Goal: Task Accomplishment & Management: Manage account settings

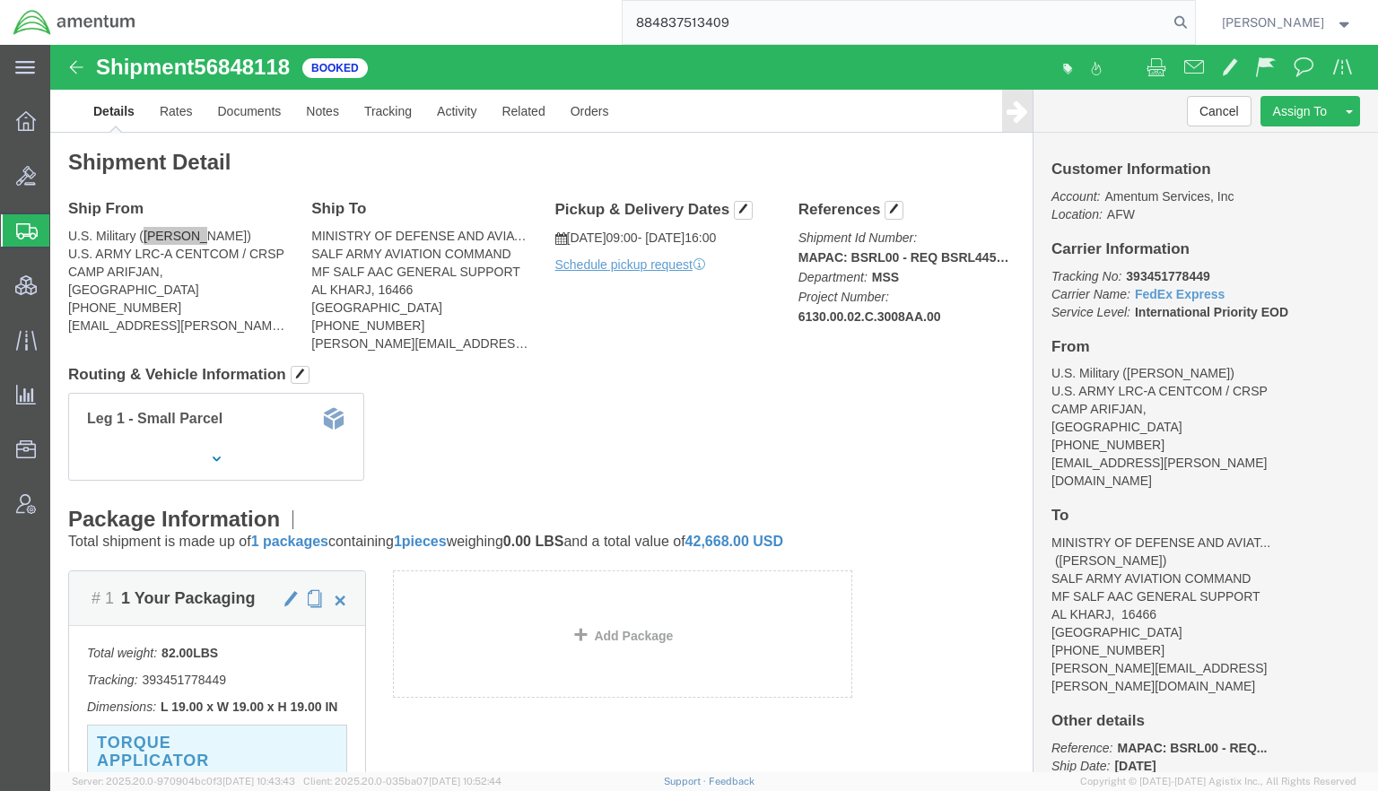
type input "884837513409"
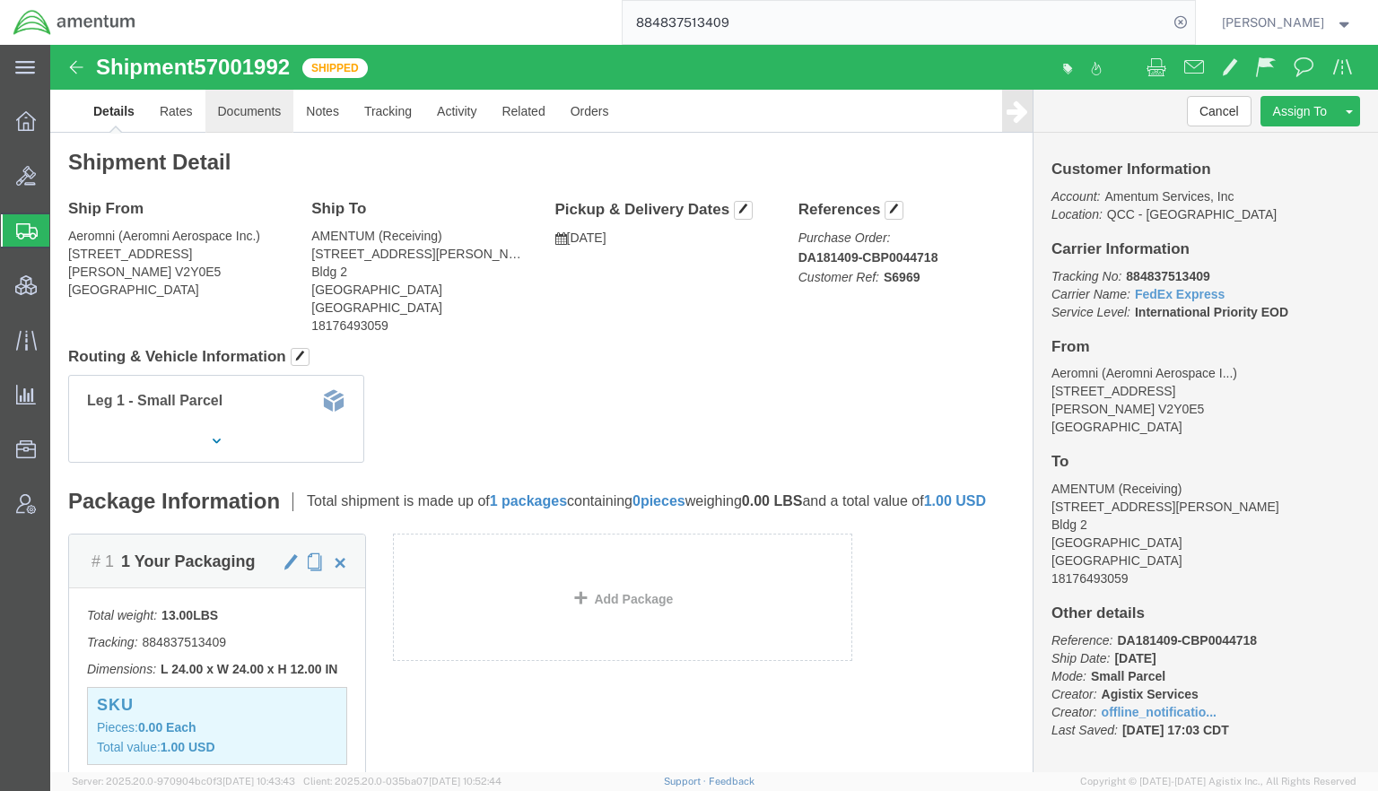
click link "Documents"
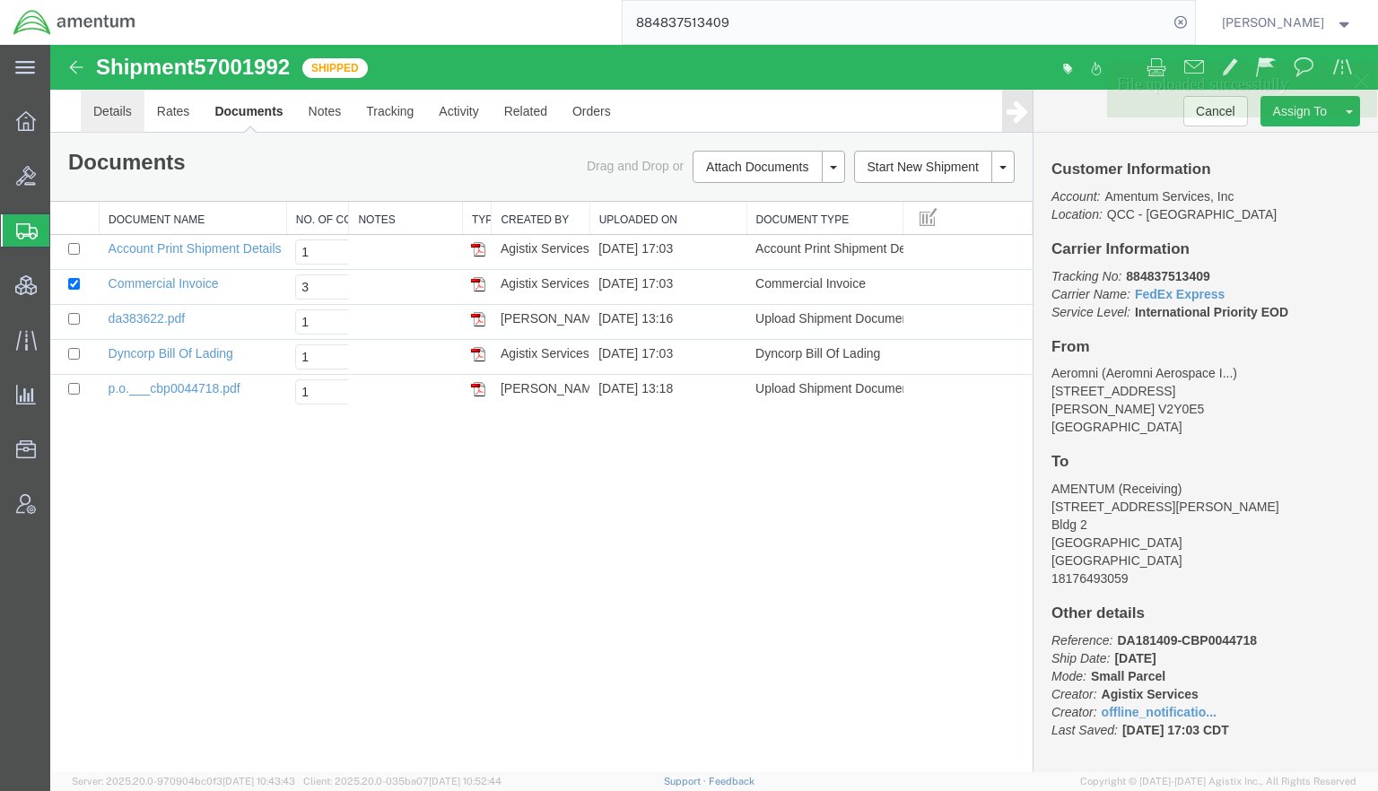
click at [108, 109] on link "Details" at bounding box center [113, 111] width 64 height 43
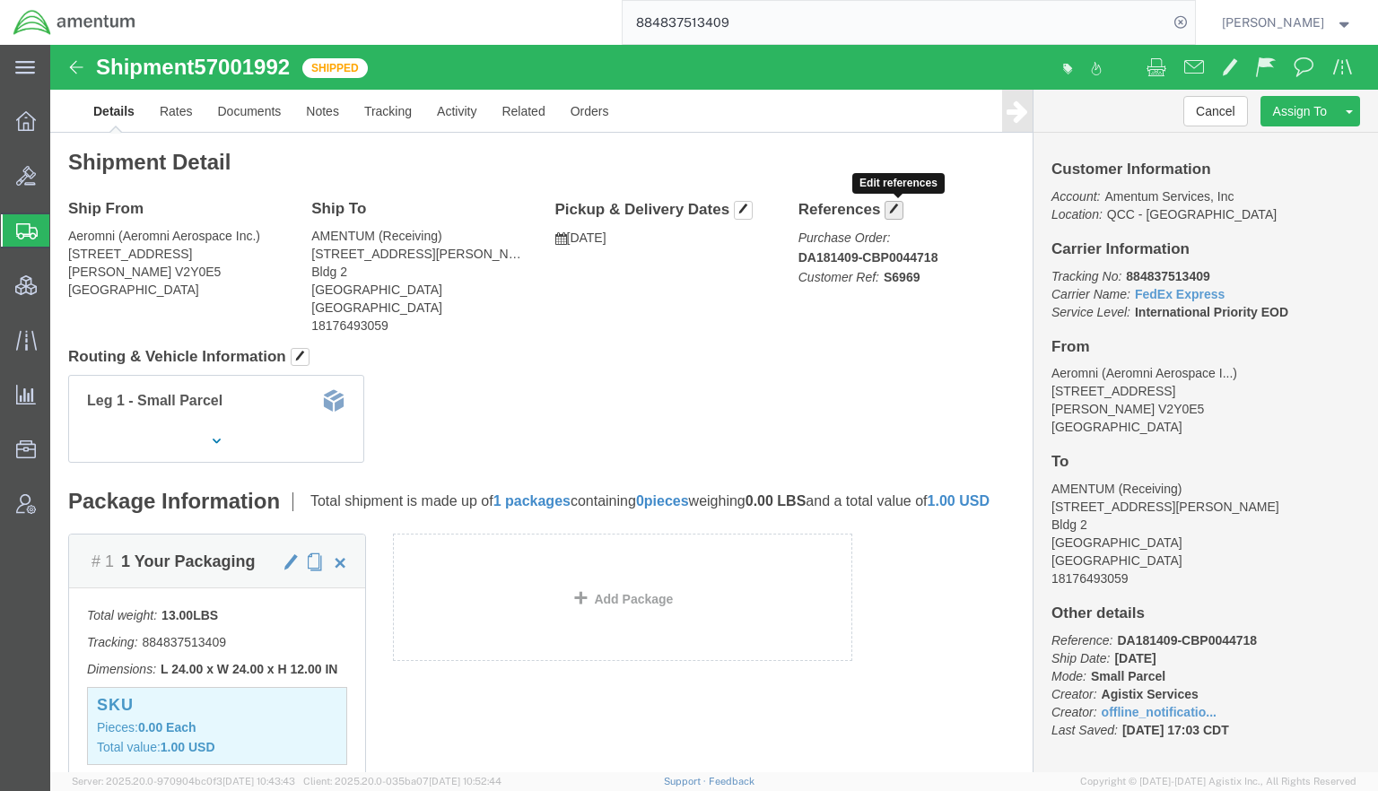
click span "button"
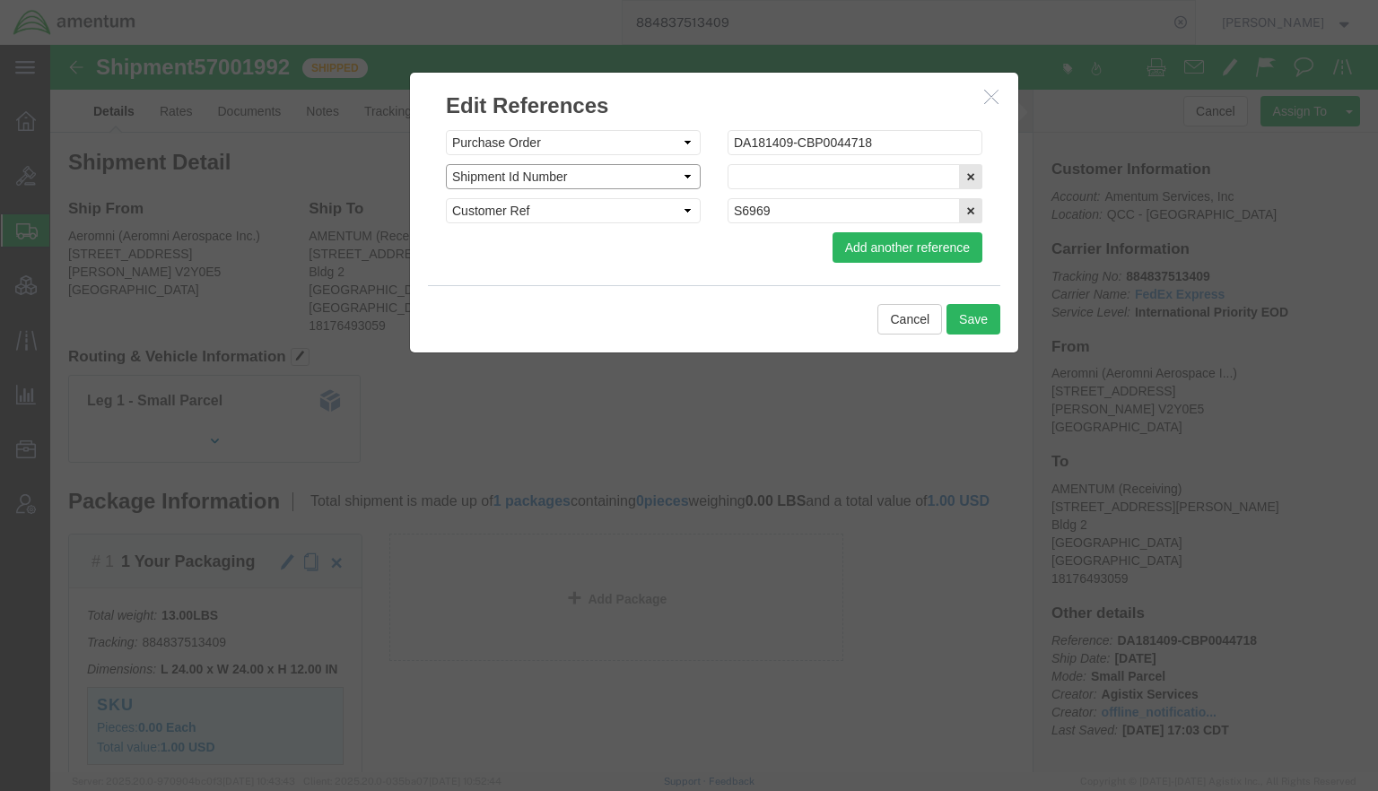
click select "Select Account Type Activity ID Airline Appointment Number ASN Batch Request # …"
select select "PURCHORD"
click select "Select Account Type Activity ID Airline Appointment Number ASN Batch Request # …"
click input "text"
paste input "P.O. # CBP0044718"
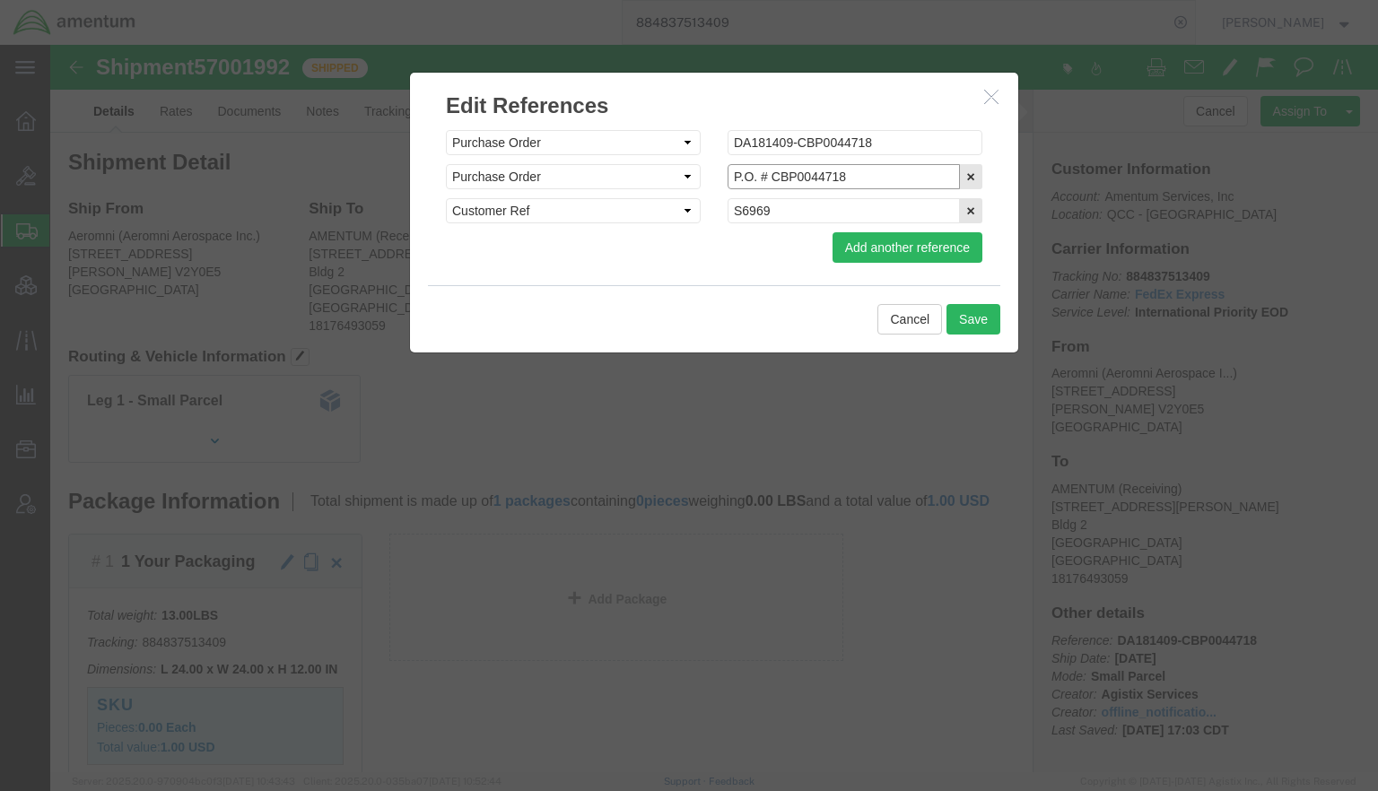
drag, startPoint x: 717, startPoint y: 136, endPoint x: 449, endPoint y: 120, distance: 267.8
click div "Select Account Type Activity ID Airline Appointment Number ASN Batch Request # …"
type input "CBP0044718"
click button "Save"
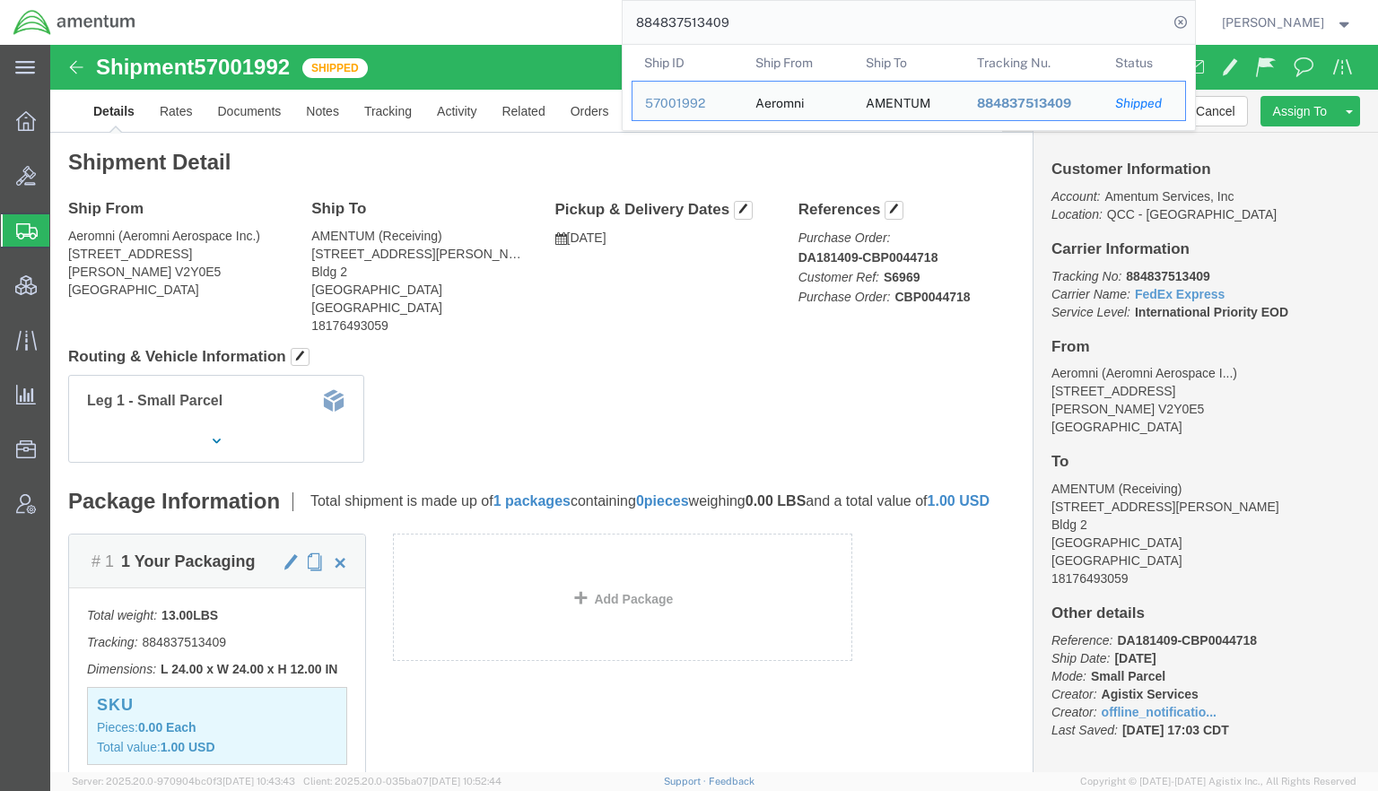
drag, startPoint x: 1094, startPoint y: 31, endPoint x: 255, endPoint y: 12, distance: 839.1
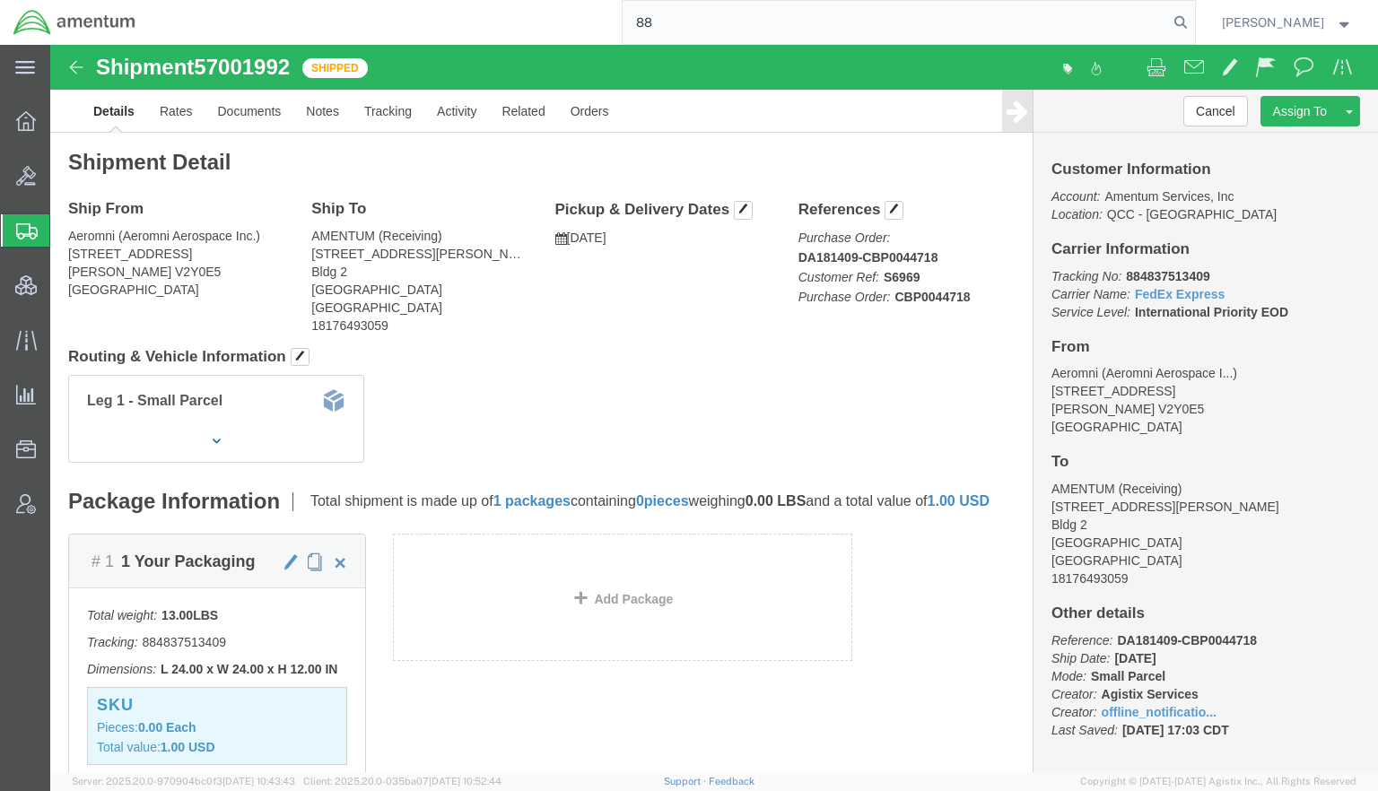
type input "8"
paste input "9682004401"
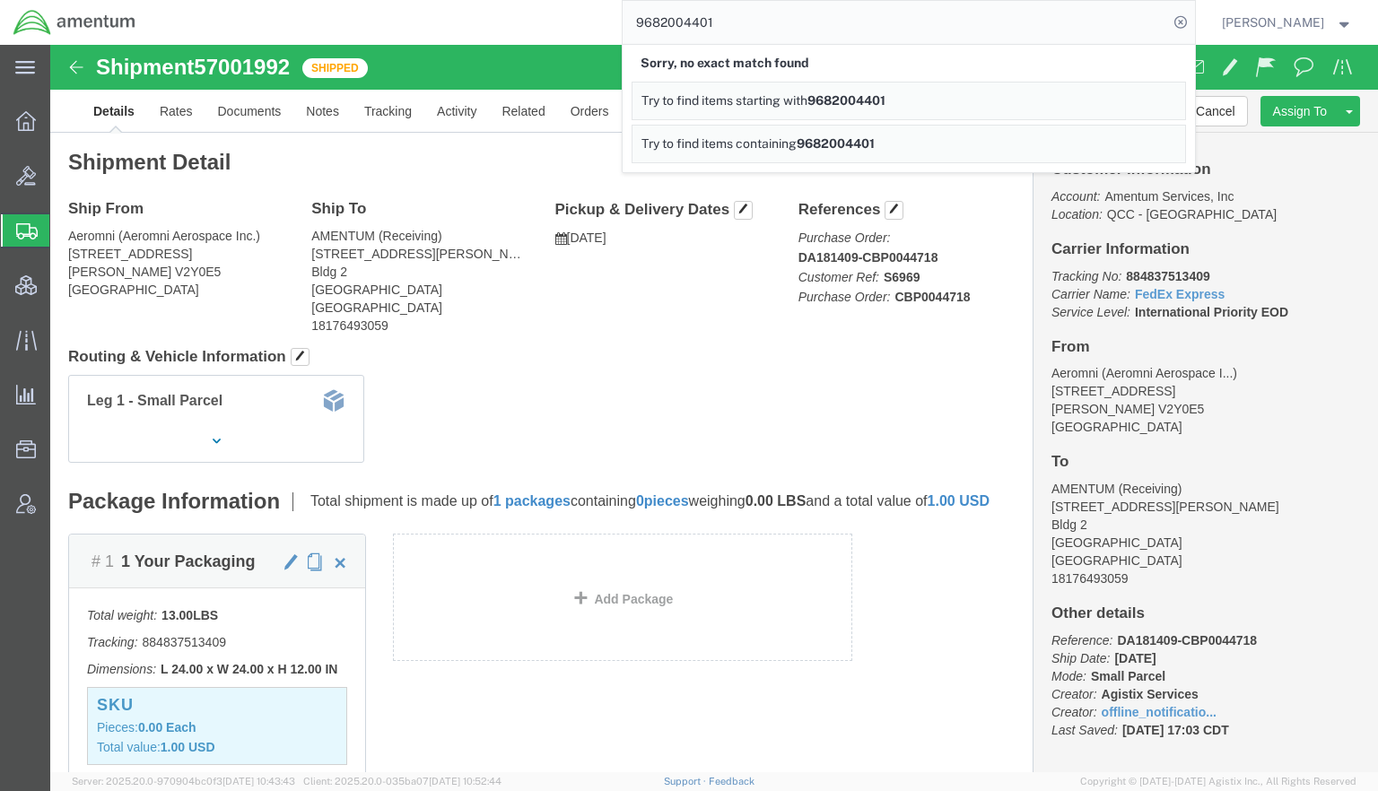
drag, startPoint x: 744, startPoint y: 24, endPoint x: 126, endPoint y: -48, distance: 621.5
click at [126, 0] on html "main_menu Created with Sketch. Collapse Menu Overview Bids Shipments Shipment M…" at bounding box center [689, 395] width 1378 height 791
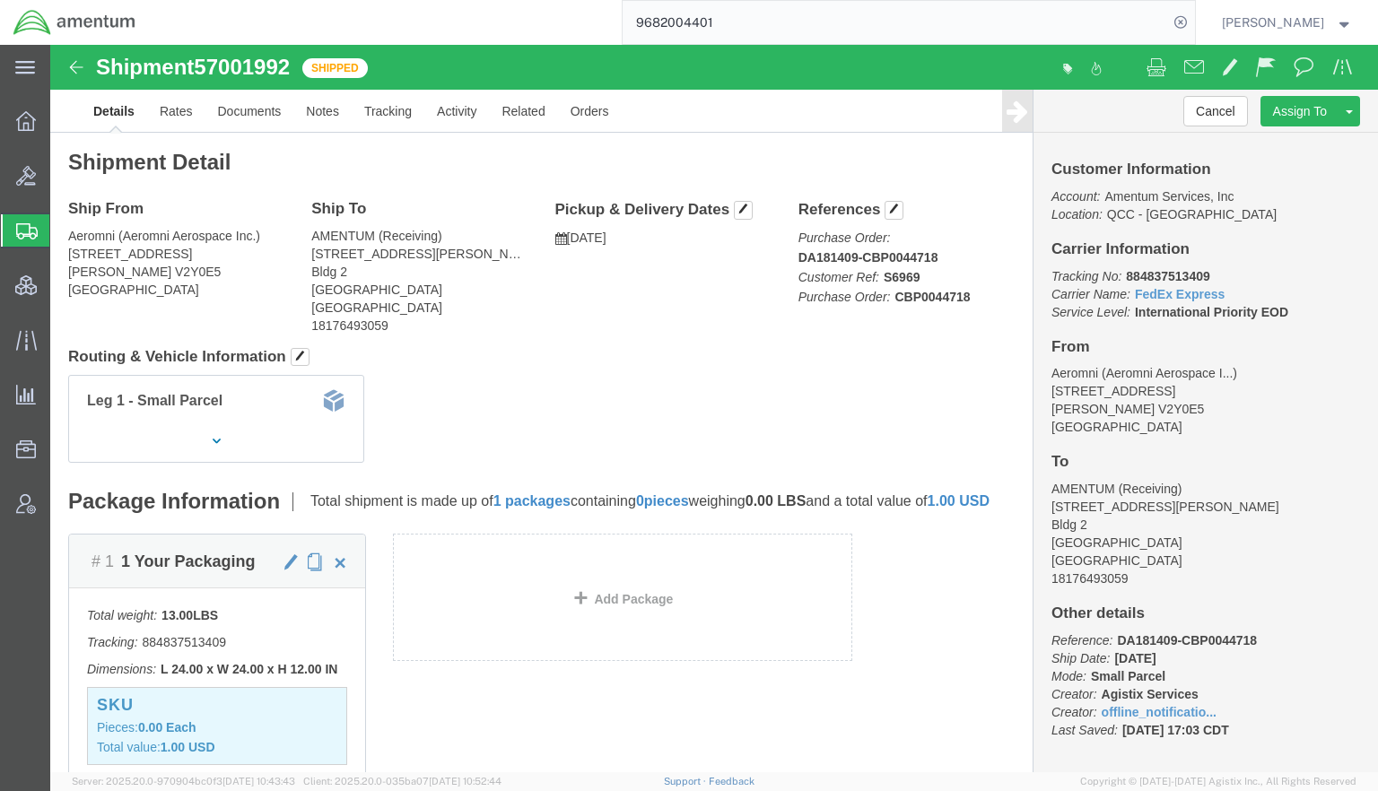
paste input "6810000530194"
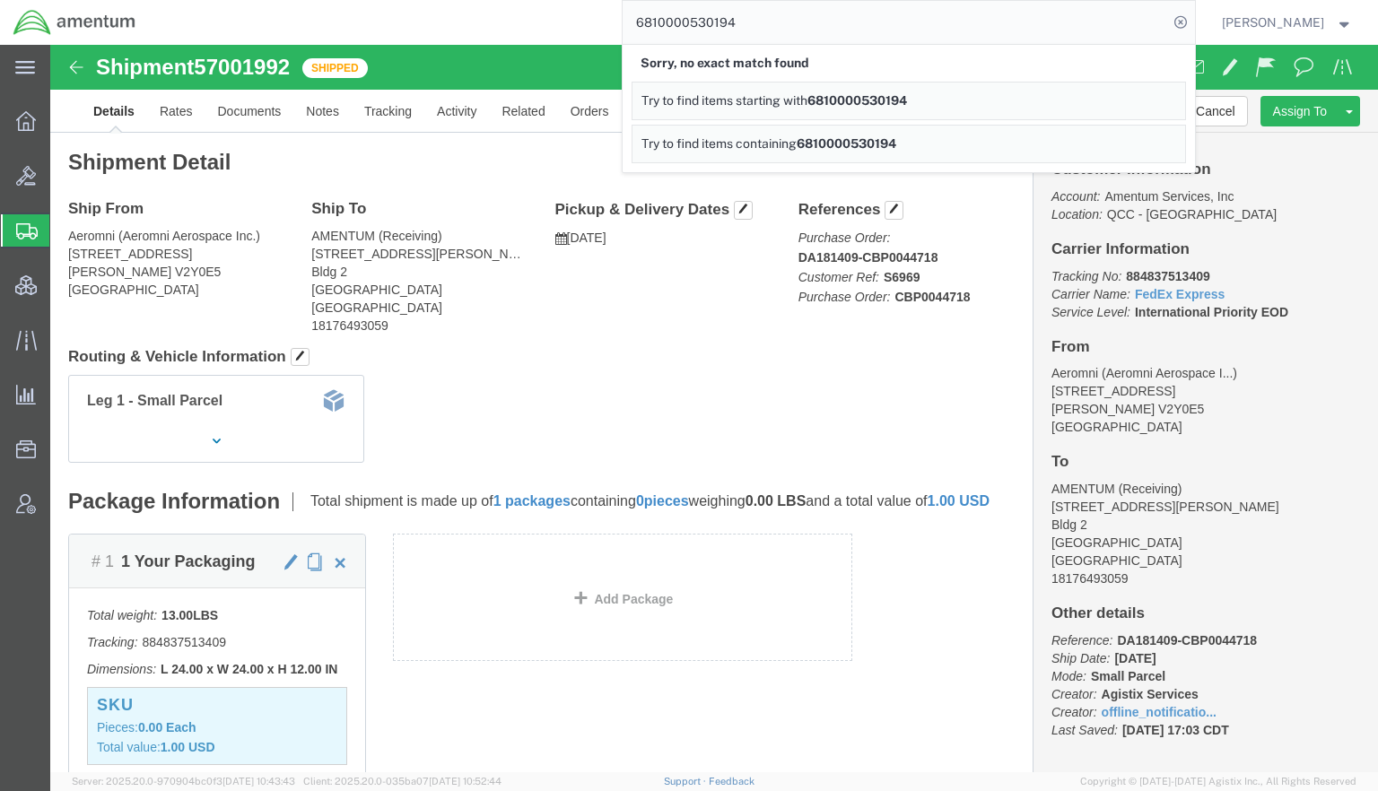
drag, startPoint x: 861, startPoint y: 13, endPoint x: 223, endPoint y: -33, distance: 639.5
click at [223, 0] on html "main_menu Created with Sketch. Collapse Menu Overview Bids Shipments Shipment M…" at bounding box center [689, 395] width 1378 height 791
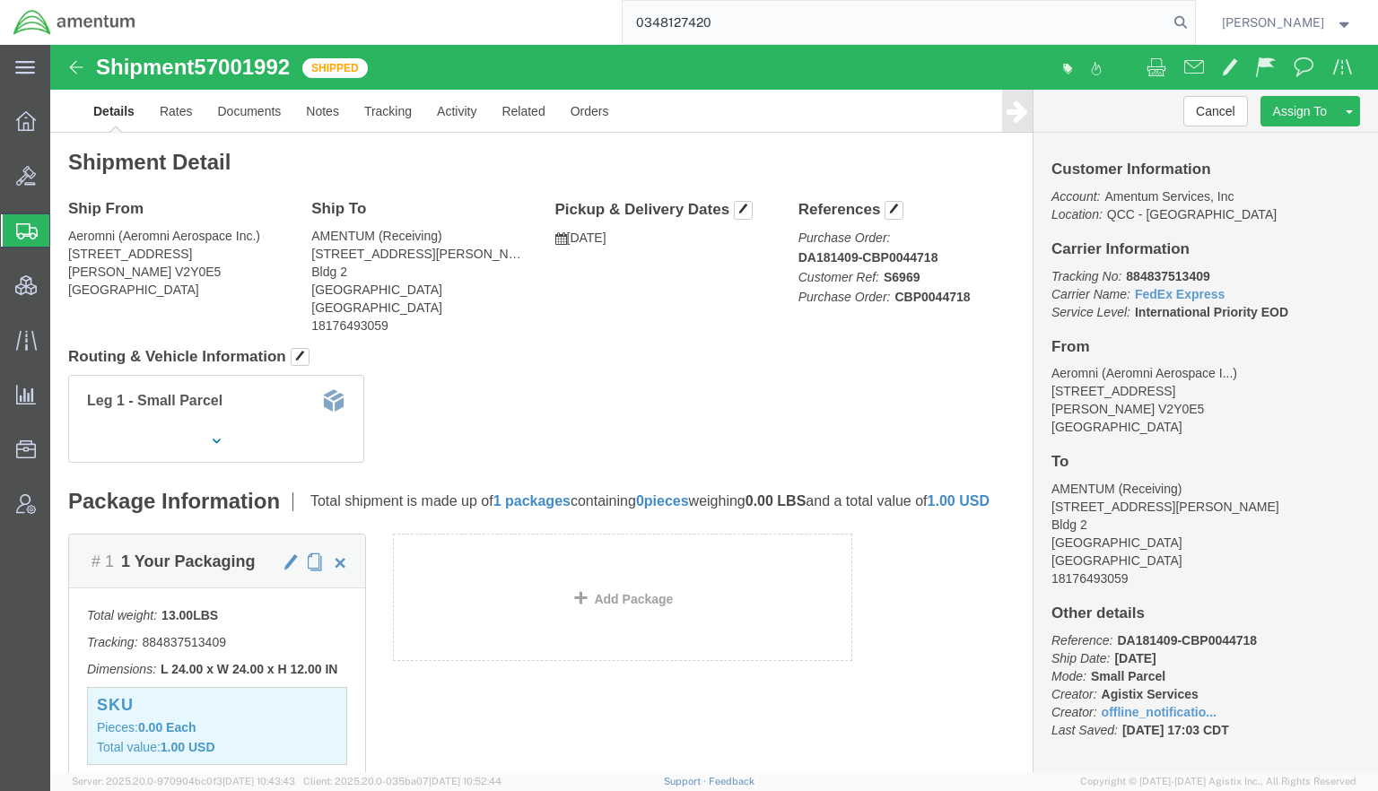
type input "0348127420"
